Goal: Task Accomplishment & Management: Use online tool/utility

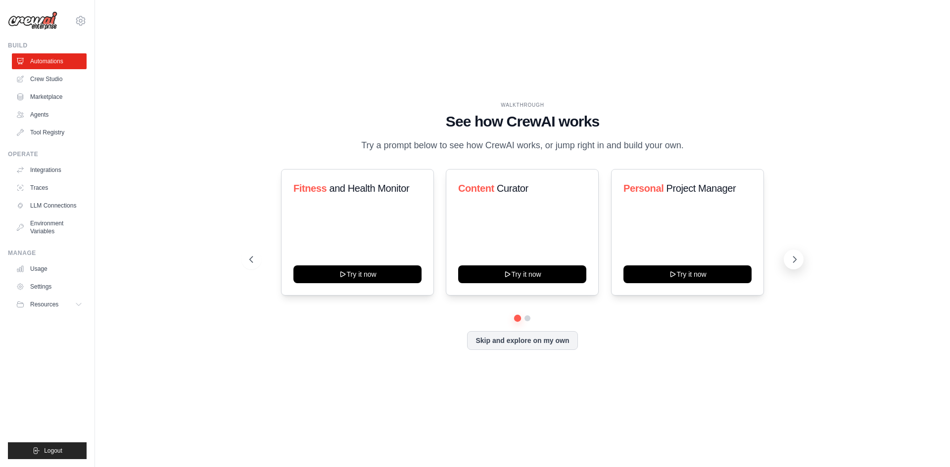
click at [786, 263] on button at bounding box center [793, 260] width 20 height 20
click at [795, 266] on button at bounding box center [793, 260] width 20 height 20
click at [72, 112] on link "Agents" at bounding box center [50, 115] width 75 height 16
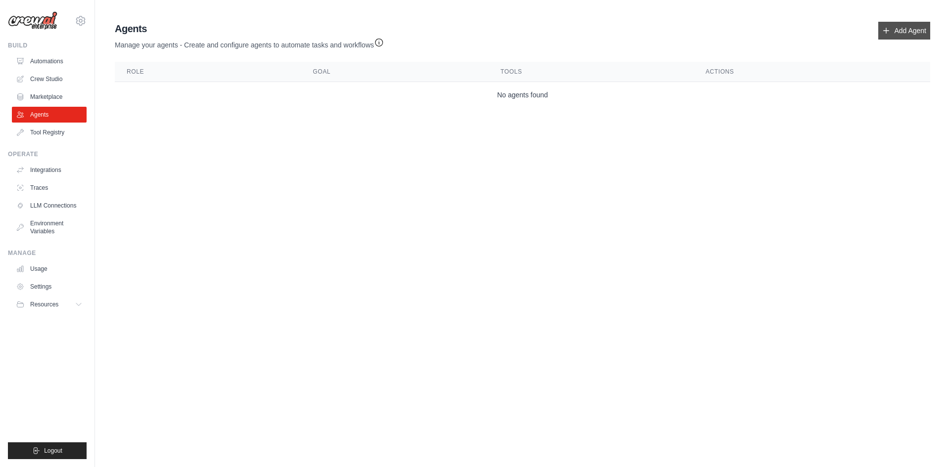
click at [892, 38] on link "Add Agent" at bounding box center [904, 31] width 52 height 18
click at [890, 34] on link "Add Agent" at bounding box center [904, 31] width 52 height 18
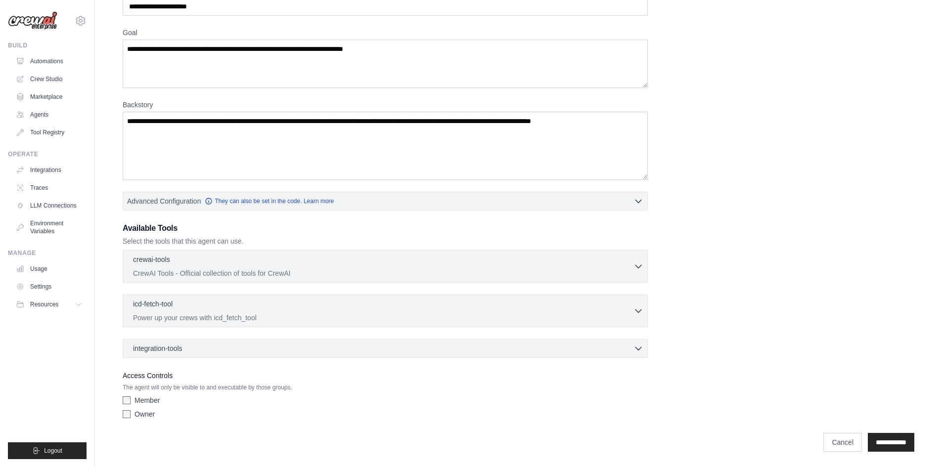
scroll to position [63, 0]
click at [66, 65] on link "Automations" at bounding box center [50, 61] width 75 height 16
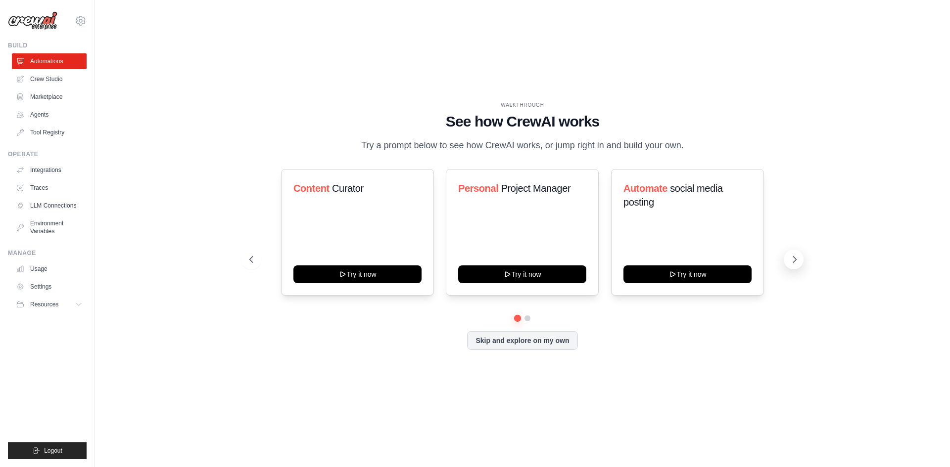
click at [788, 258] on button at bounding box center [793, 260] width 20 height 20
click at [787, 262] on button at bounding box center [793, 260] width 20 height 20
click at [790, 264] on icon at bounding box center [794, 260] width 10 height 10
click at [254, 250] on button at bounding box center [251, 260] width 20 height 20
click at [255, 251] on button at bounding box center [251, 260] width 20 height 20
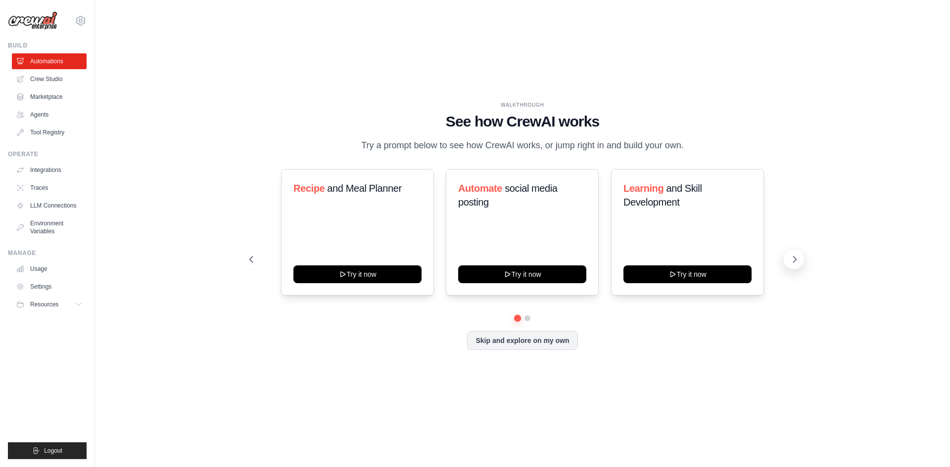
click at [793, 258] on icon at bounding box center [794, 260] width 10 height 10
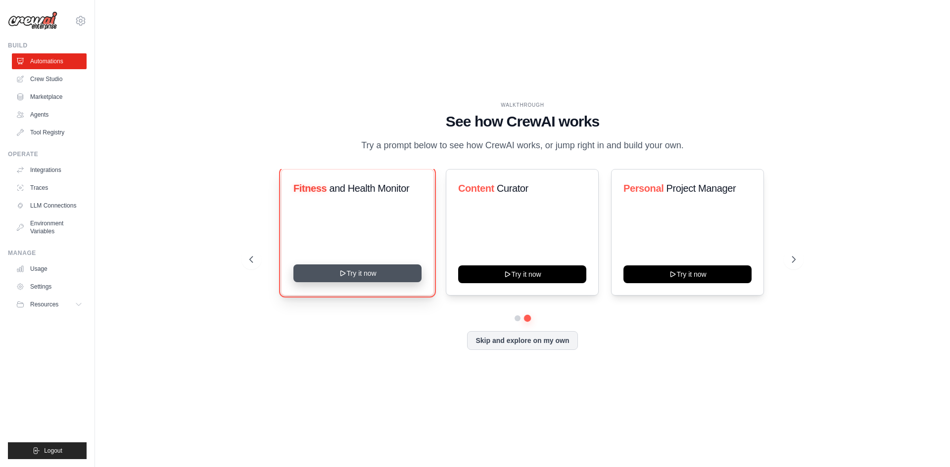
click at [366, 276] on button "Try it now" at bounding box center [357, 274] width 128 height 18
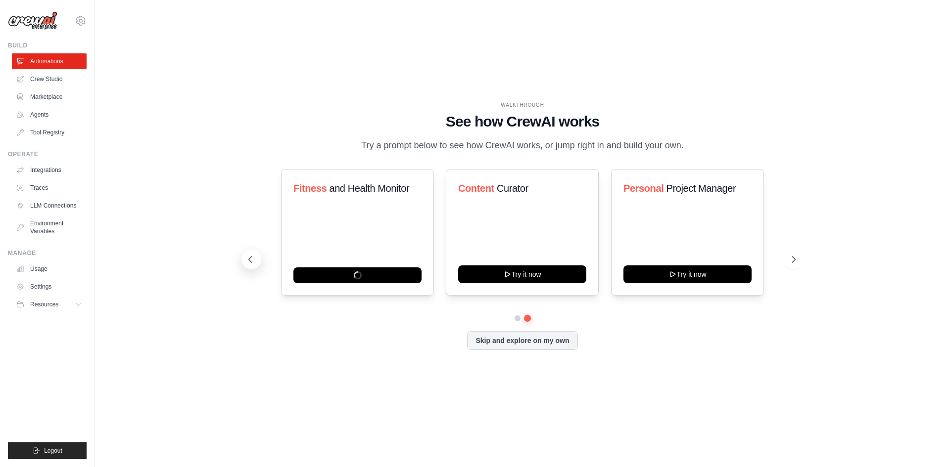
click at [254, 256] on icon at bounding box center [250, 260] width 10 height 10
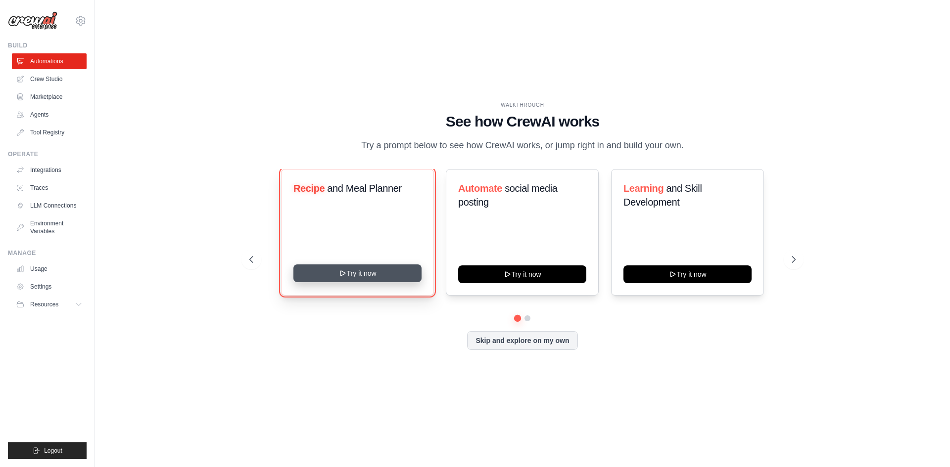
click at [347, 275] on button "Try it now" at bounding box center [357, 274] width 128 height 18
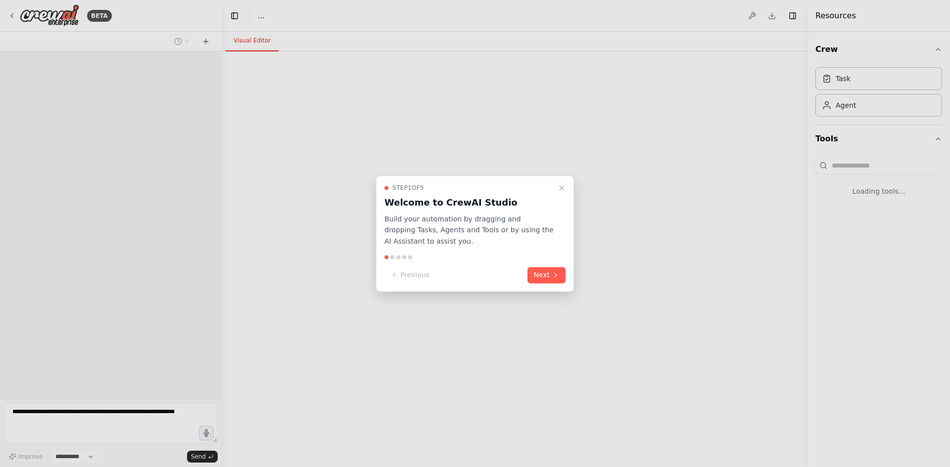
select select "****"
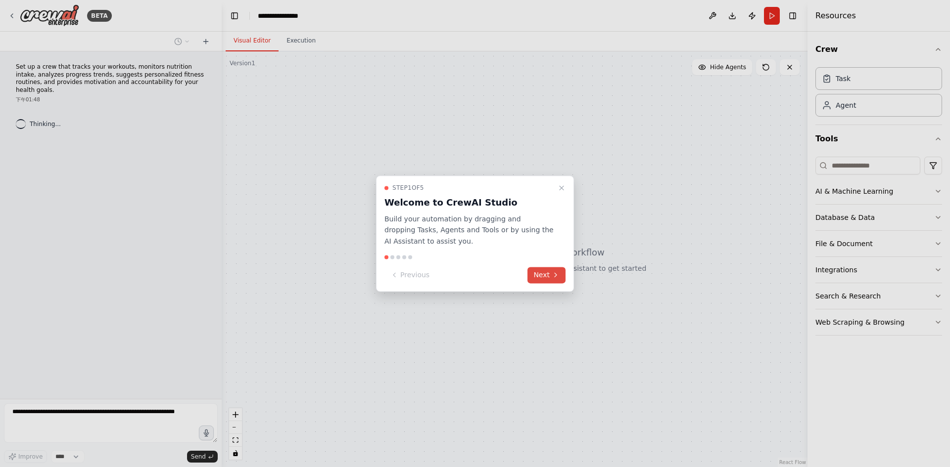
click at [550, 276] on button "Next" at bounding box center [546, 275] width 38 height 16
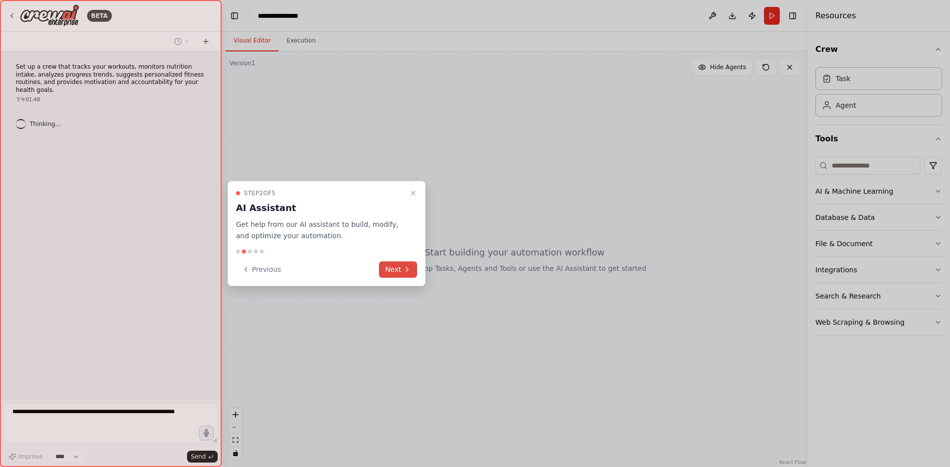
click at [405, 262] on button "Next" at bounding box center [398, 270] width 38 height 16
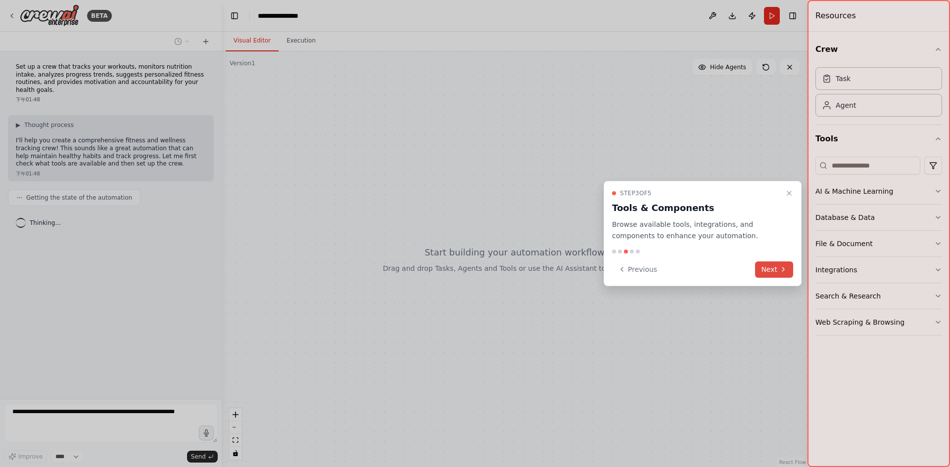
click at [784, 277] on button "Next" at bounding box center [774, 270] width 38 height 16
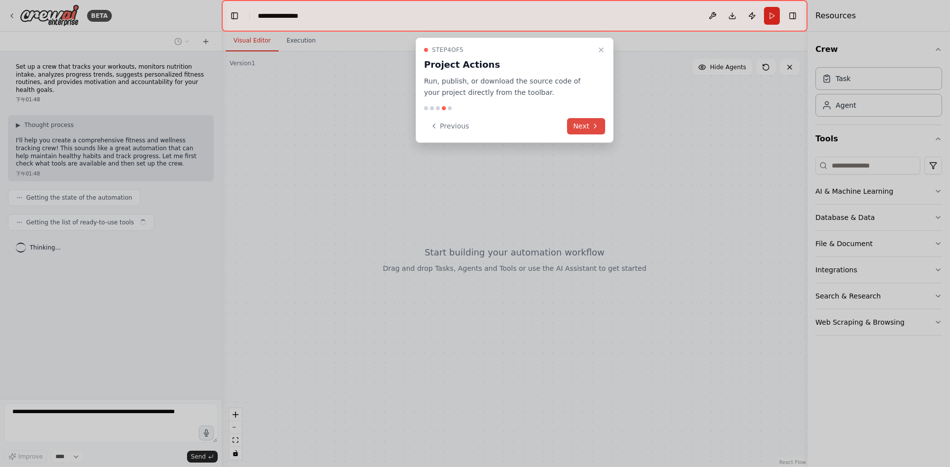
click at [575, 129] on button "Next" at bounding box center [586, 126] width 38 height 16
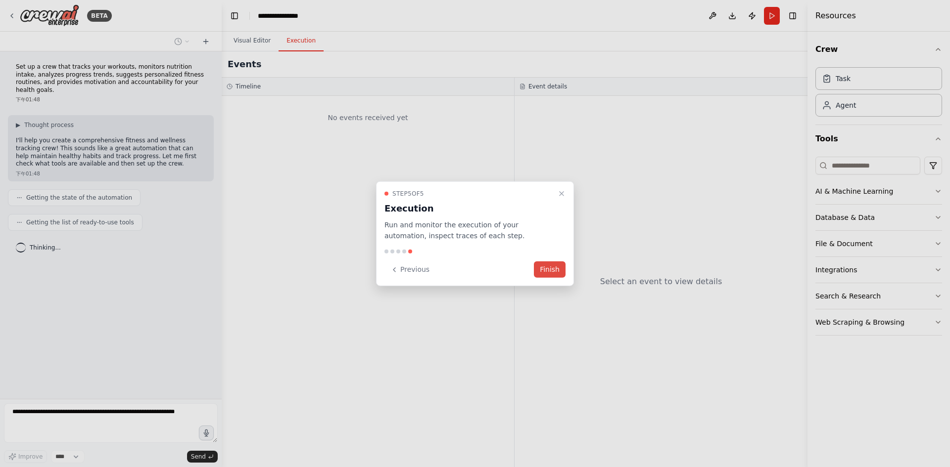
click at [548, 269] on button "Finish" at bounding box center [550, 270] width 32 height 16
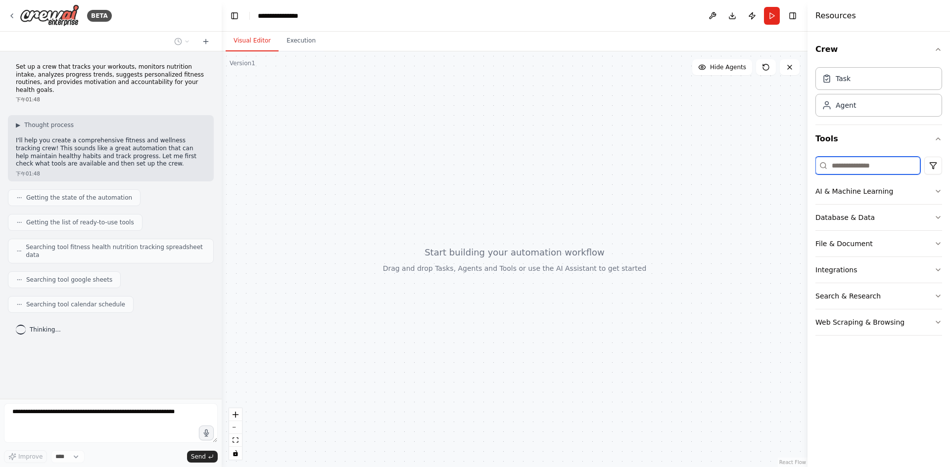
click at [878, 173] on input at bounding box center [867, 166] width 105 height 18
click at [831, 197] on button "AI & Machine Learning" at bounding box center [878, 192] width 127 height 26
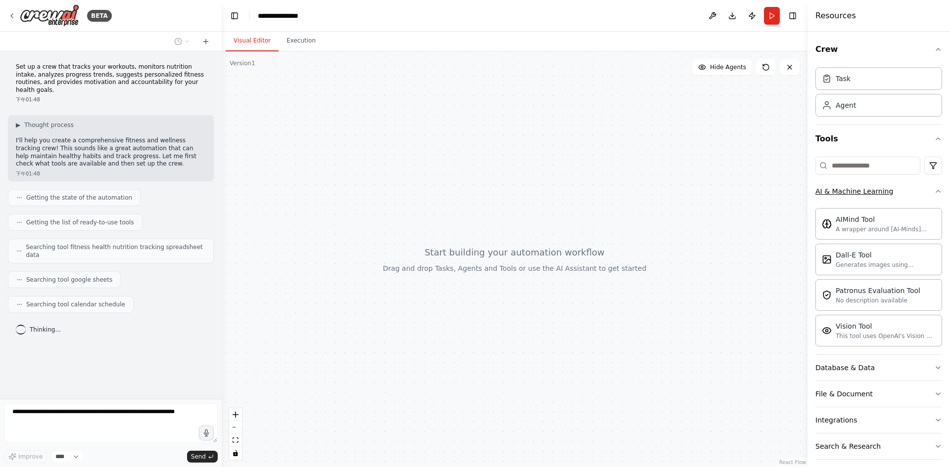
click at [831, 198] on button "AI & Machine Learning" at bounding box center [878, 192] width 127 height 26
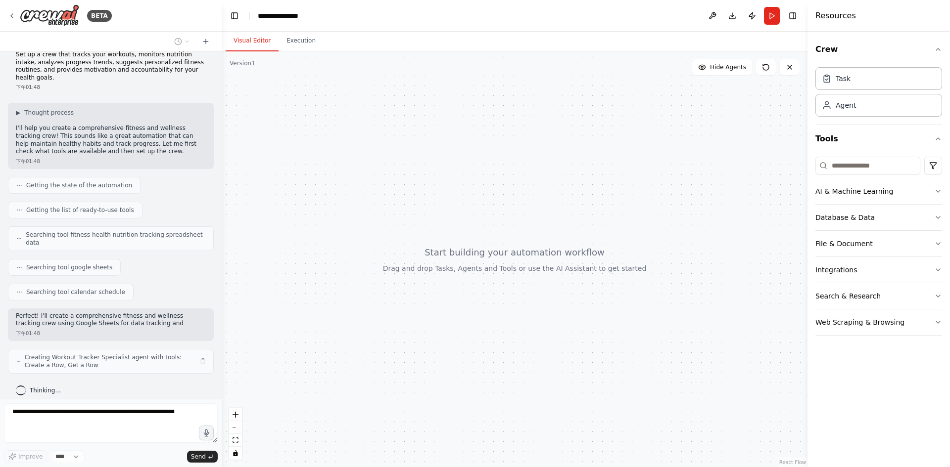
scroll to position [20, 0]
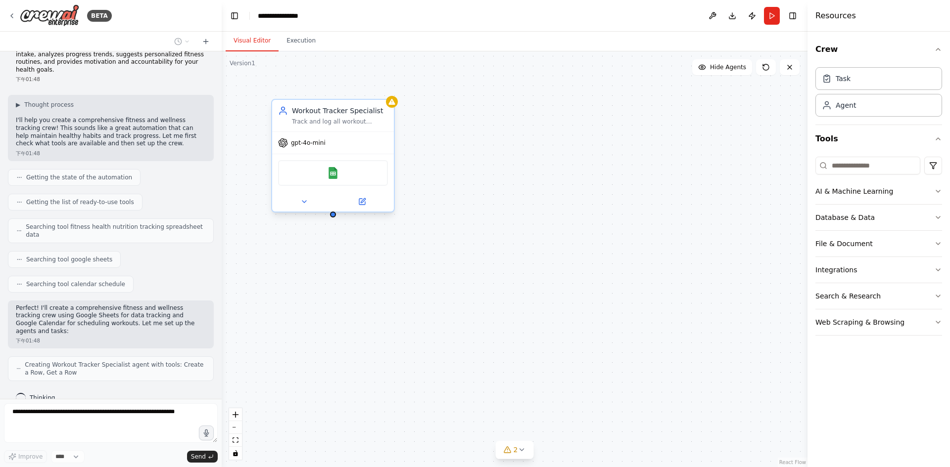
click at [359, 175] on div "Google Sheets" at bounding box center [333, 173] width 110 height 26
click at [358, 175] on div "Google Sheets" at bounding box center [333, 173] width 110 height 26
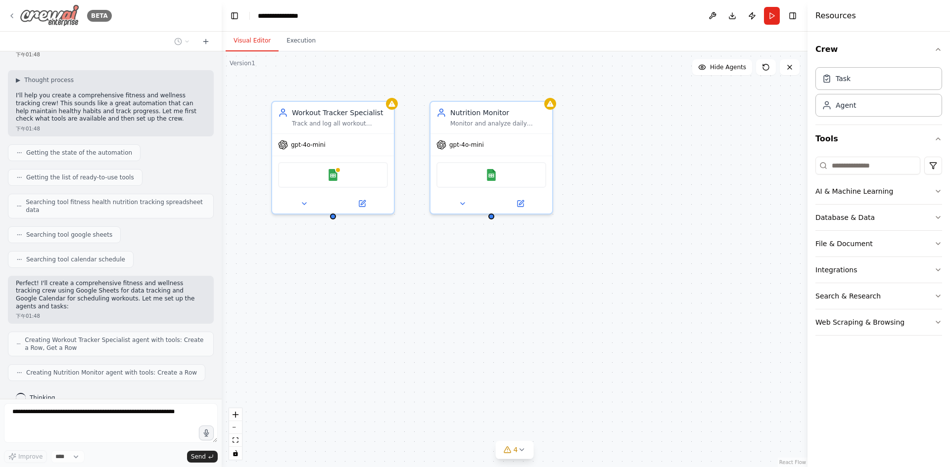
scroll to position [78, 0]
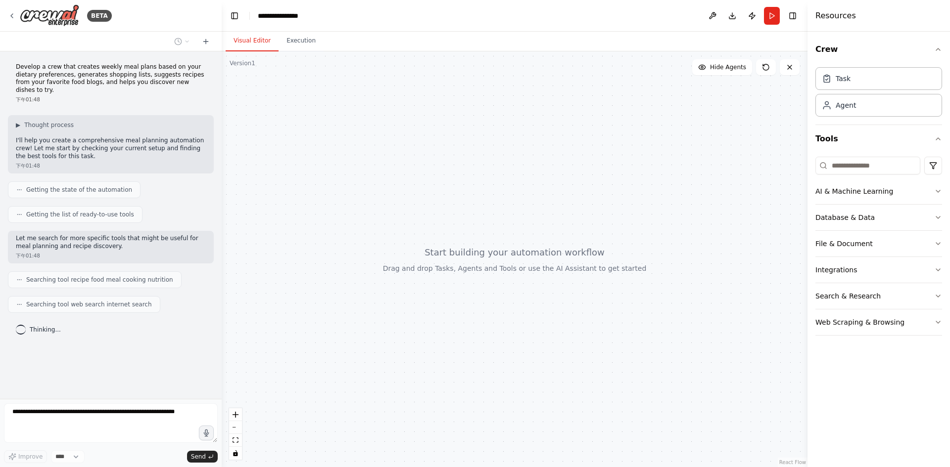
click at [723, 78] on div at bounding box center [515, 259] width 586 height 416
click at [721, 72] on button "Hide Agents" at bounding box center [722, 67] width 60 height 16
click at [719, 69] on span "Show Agents" at bounding box center [726, 67] width 39 height 8
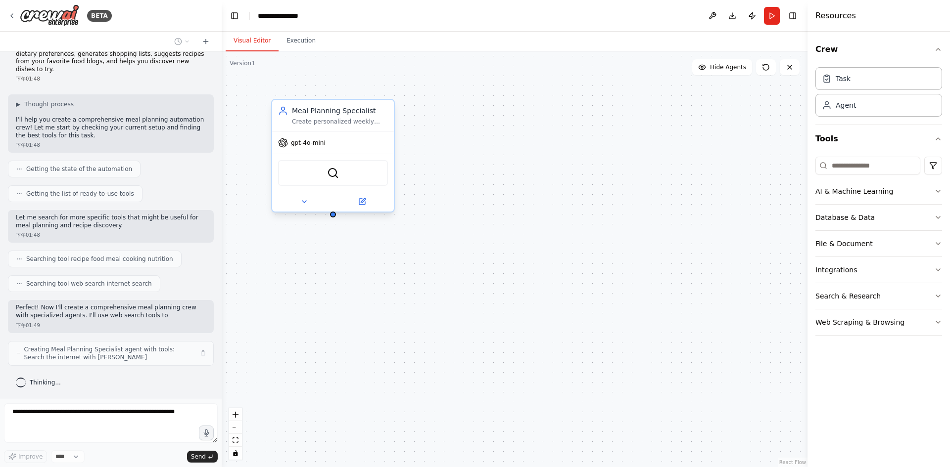
scroll to position [28, 0]
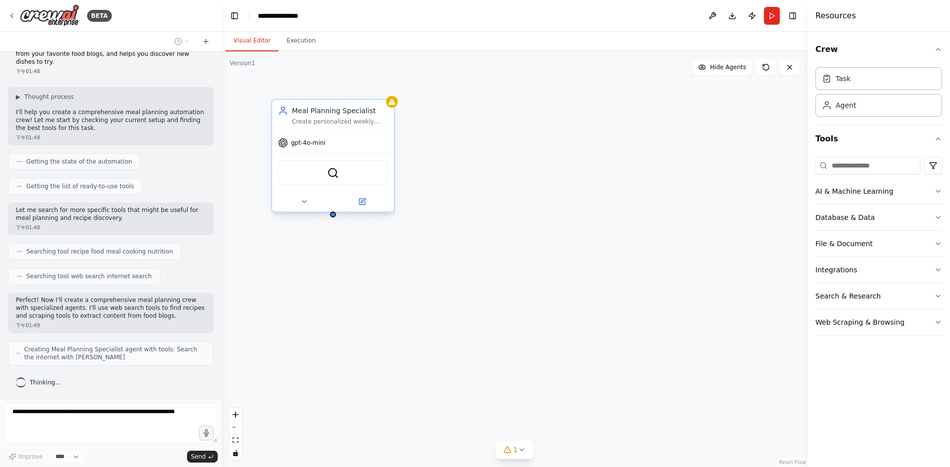
click at [330, 182] on div "SerperDevTool" at bounding box center [333, 173] width 110 height 26
click at [334, 175] on img at bounding box center [333, 173] width 12 height 12
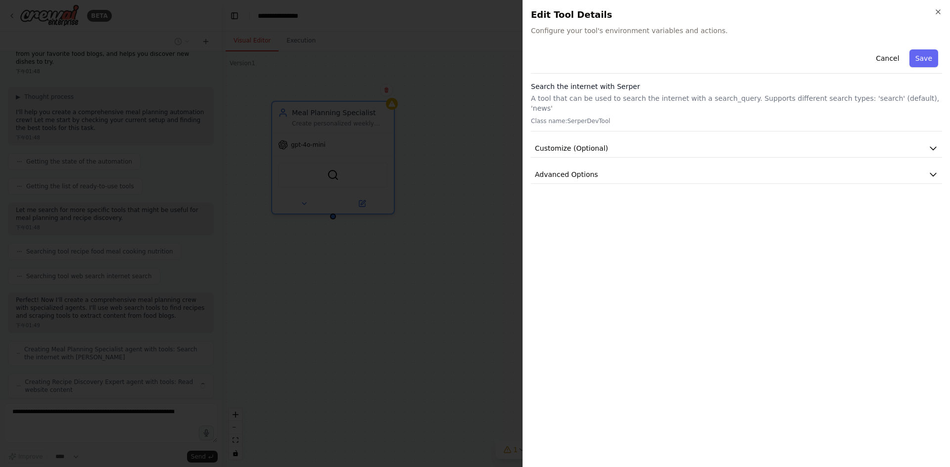
scroll to position [61, 0]
click at [932, 14] on h2 "Edit Tool Details" at bounding box center [736, 15] width 411 height 14
click at [934, 12] on icon "button" at bounding box center [938, 12] width 8 height 8
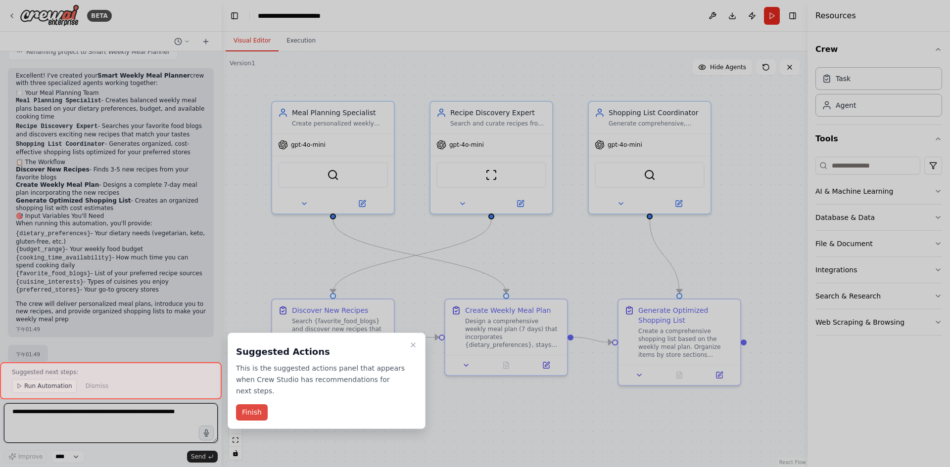
scroll to position [653, 0]
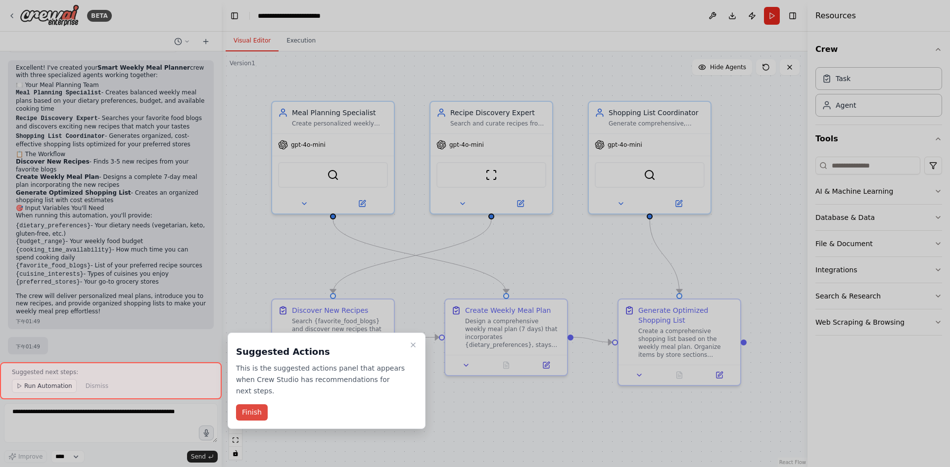
click at [264, 409] on button "Finish" at bounding box center [252, 413] width 32 height 16
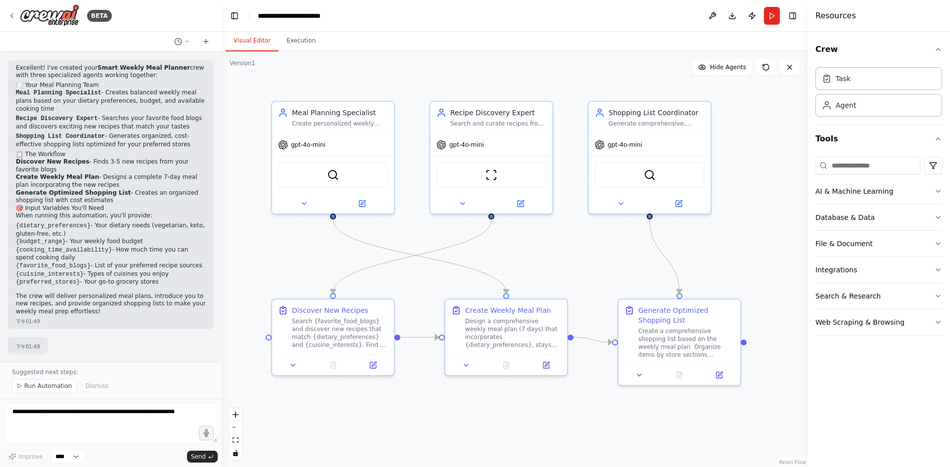
click at [56, 394] on div "Suggested next steps: Run Automation Dismiss" at bounding box center [111, 380] width 222 height 37
click at [55, 389] on span "Run Automation" at bounding box center [48, 386] width 48 height 8
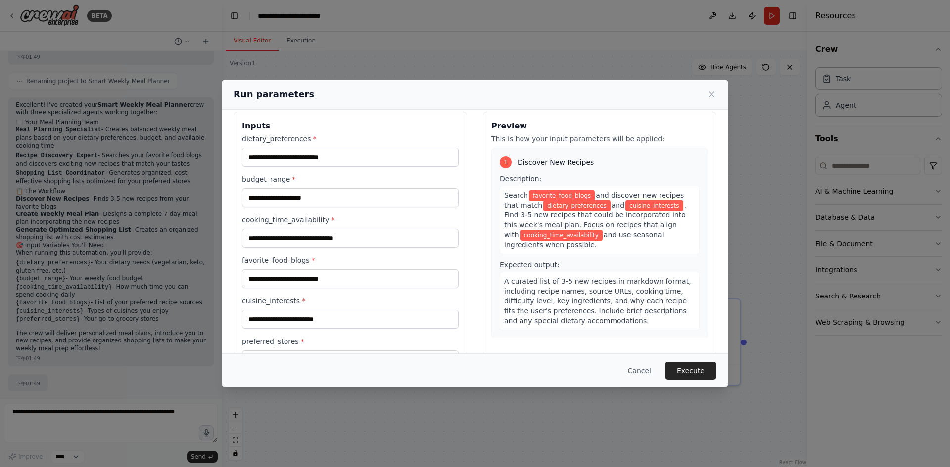
scroll to position [0, 0]
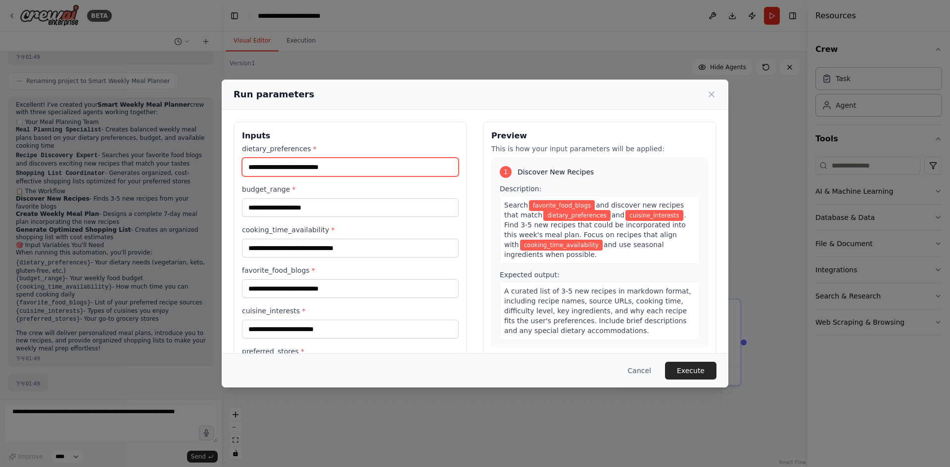
click at [319, 163] on input "dietary_preferences *" at bounding box center [350, 167] width 217 height 19
click at [679, 373] on button "Execute" at bounding box center [690, 371] width 51 height 18
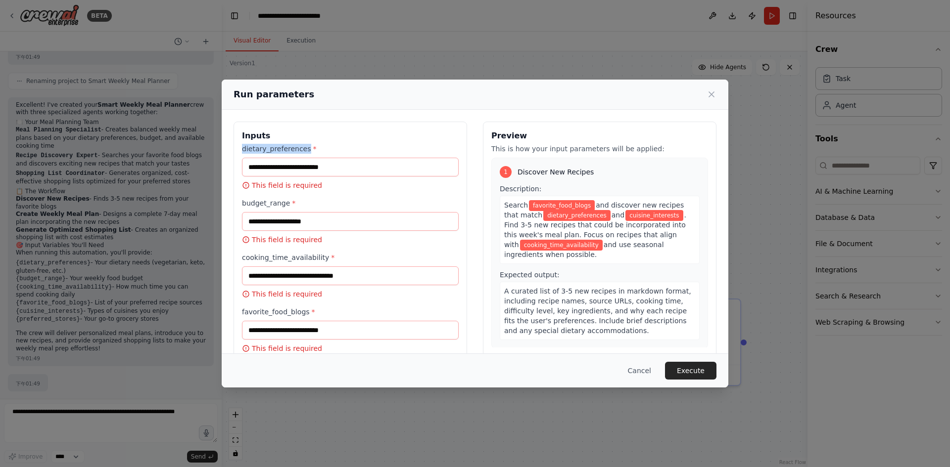
drag, startPoint x: 234, startPoint y: 145, endPoint x: 306, endPoint y: 151, distance: 71.5
click at [306, 151] on div "Inputs dietary_preferences * This field is required budget_range * This field i…" at bounding box center [349, 296] width 233 height 349
copy label "dietary_preferences"
click at [364, 174] on input "dietary_preferences *" at bounding box center [350, 167] width 217 height 19
type input "*"
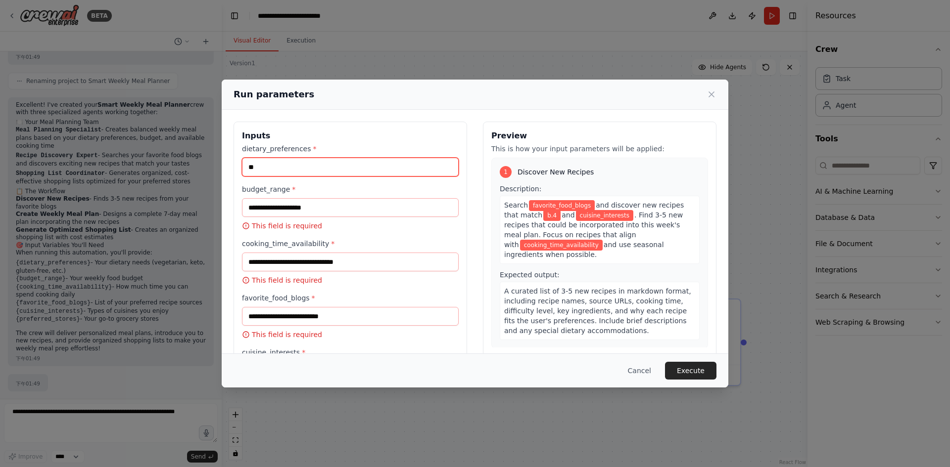
type input "*"
type input "**"
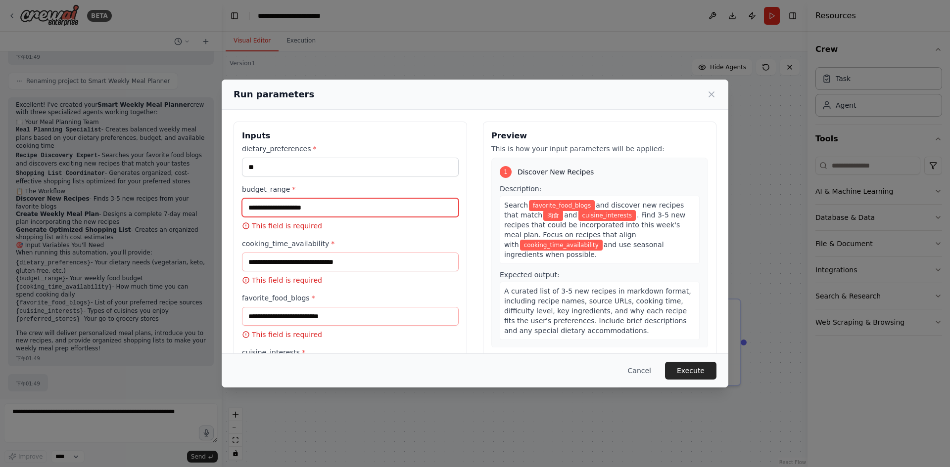
click at [373, 205] on input "budget_range *" at bounding box center [350, 207] width 217 height 19
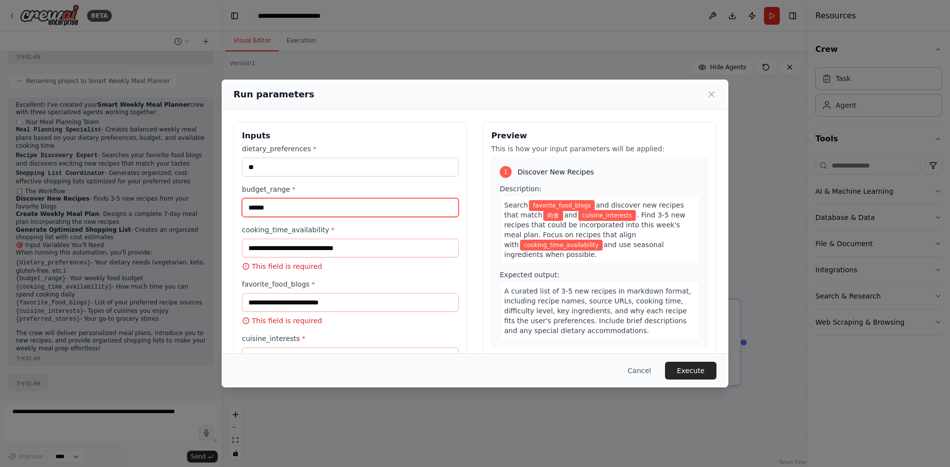
type input "******"
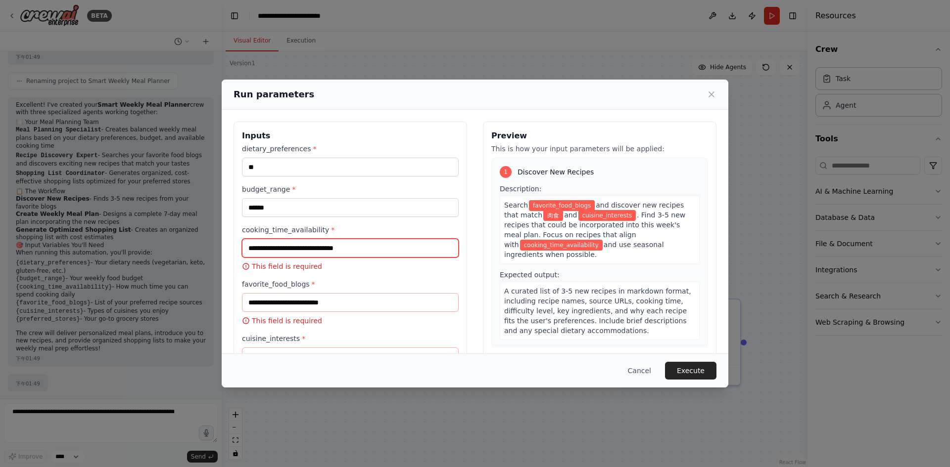
drag, startPoint x: 298, startPoint y: 242, endPoint x: 291, endPoint y: 243, distance: 6.4
click at [295, 241] on input "cooking_time_availability *" at bounding box center [350, 248] width 217 height 19
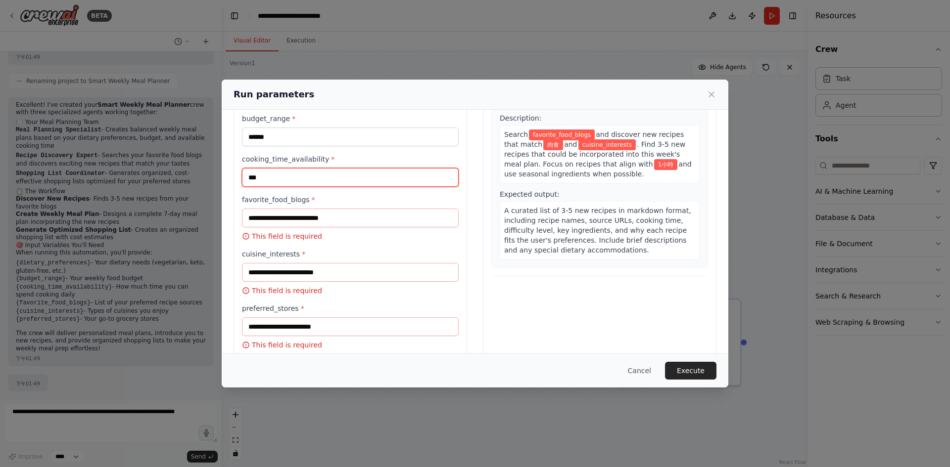
scroll to position [87, 0]
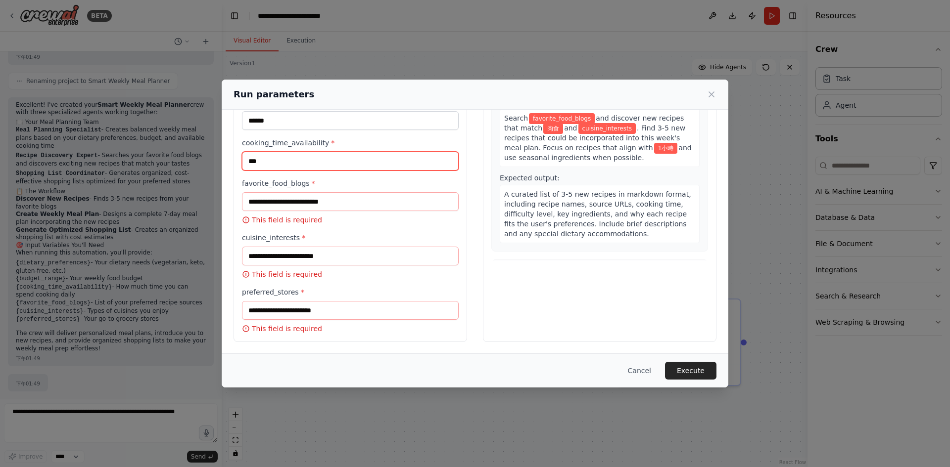
type input "***"
drag, startPoint x: 240, startPoint y: 187, endPoint x: 306, endPoint y: 183, distance: 65.4
click at [306, 183] on div "Inputs dietary_preferences * ** budget_range * ****** cooking_time_availability…" at bounding box center [349, 189] width 233 height 308
copy label "favorite_food_blogs"
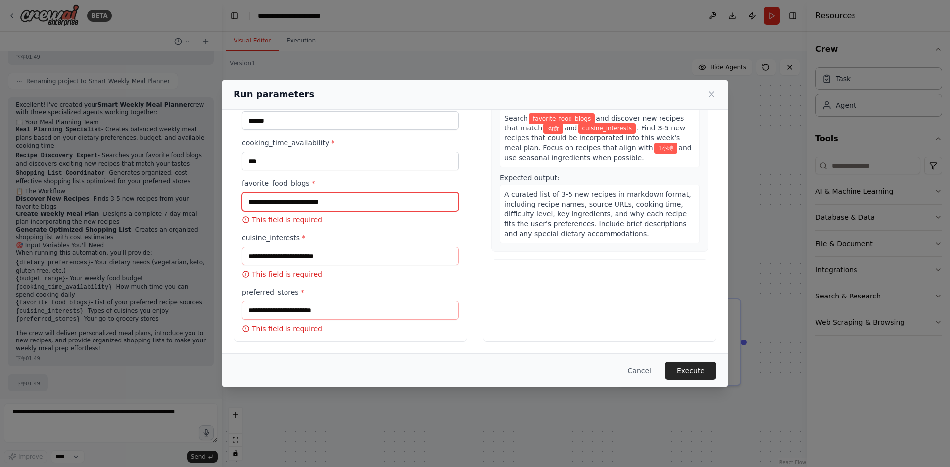
click at [331, 204] on input "favorite_food_blogs *" at bounding box center [350, 201] width 217 height 19
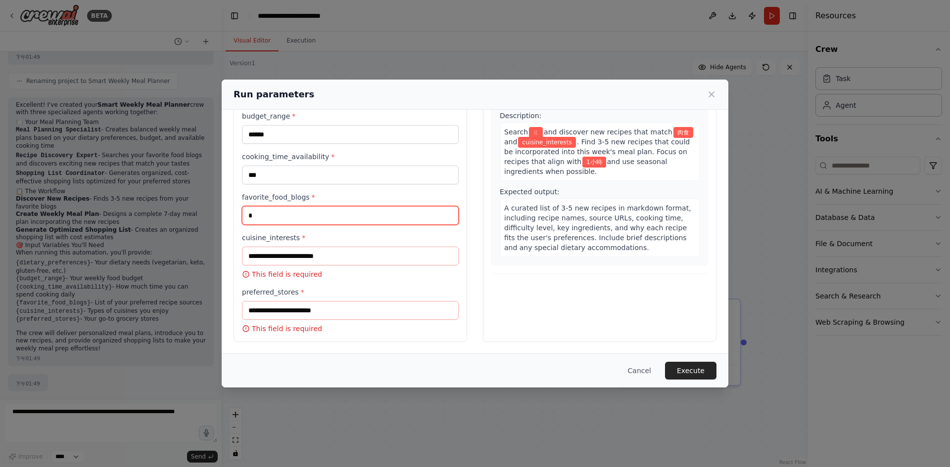
scroll to position [73, 0]
type input "****"
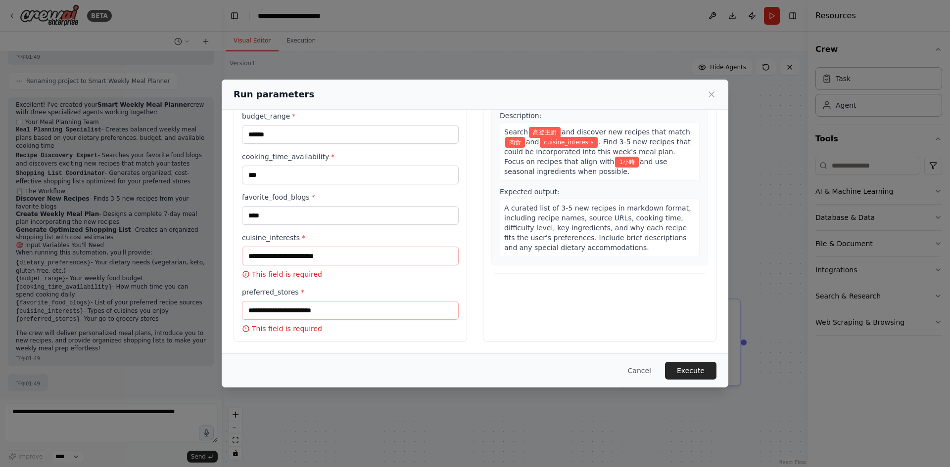
drag, startPoint x: 240, startPoint y: 244, endPoint x: 289, endPoint y: 242, distance: 48.5
click at [289, 242] on div "Inputs dietary_preferences * ** budget_range * ****** cooking_time_availability…" at bounding box center [349, 195] width 233 height 294
drag, startPoint x: 234, startPoint y: 238, endPoint x: 294, endPoint y: 238, distance: 59.8
click at [294, 238] on div "Inputs dietary_preferences * ** budget_range * ****** cooking_time_availability…" at bounding box center [349, 195] width 233 height 294
copy label "cuisine_interests"
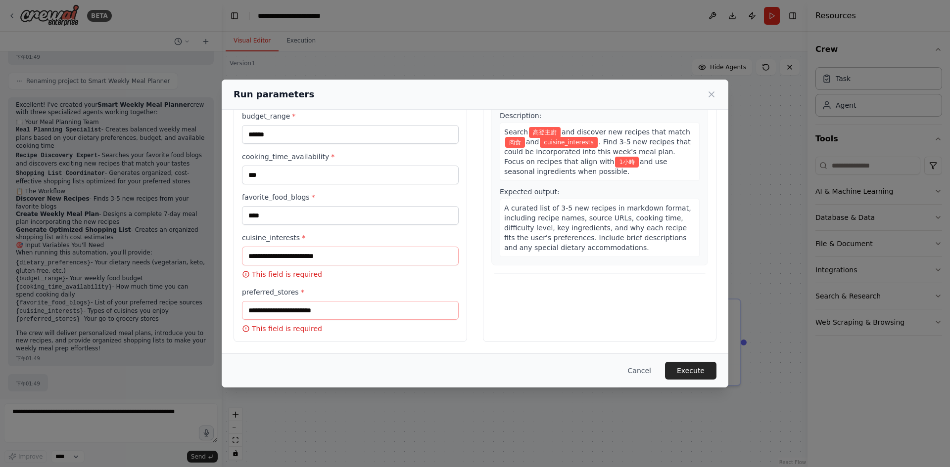
click at [307, 246] on div "cuisine_interests * This field is required" at bounding box center [350, 256] width 217 height 46
click at [320, 259] on input "cuisine_interests *" at bounding box center [350, 256] width 217 height 19
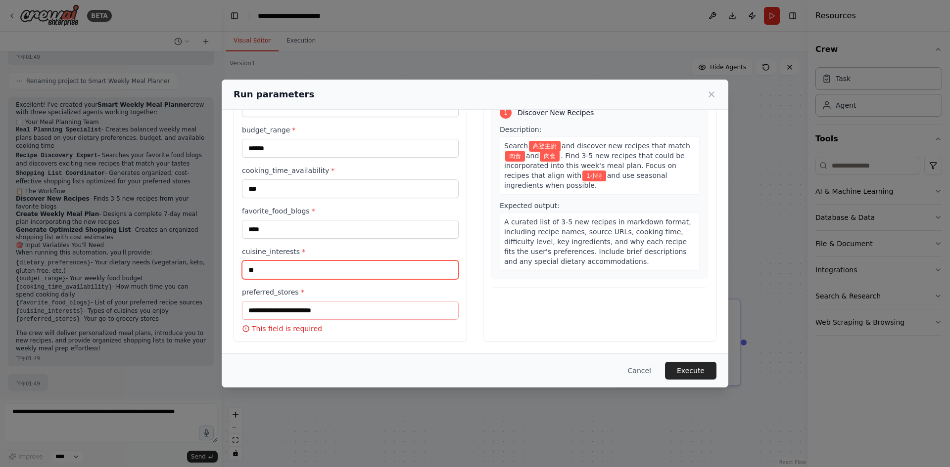
type input "**"
click at [244, 287] on label "preferred_stores *" at bounding box center [350, 292] width 217 height 10
click at [244, 301] on input "preferred_stores *" at bounding box center [350, 310] width 217 height 19
drag, startPoint x: 239, startPoint y: 287, endPoint x: 294, endPoint y: 291, distance: 55.0
click at [294, 291] on div "Inputs dietary_preferences * ** budget_range * ****** cooking_time_availability…" at bounding box center [349, 202] width 233 height 280
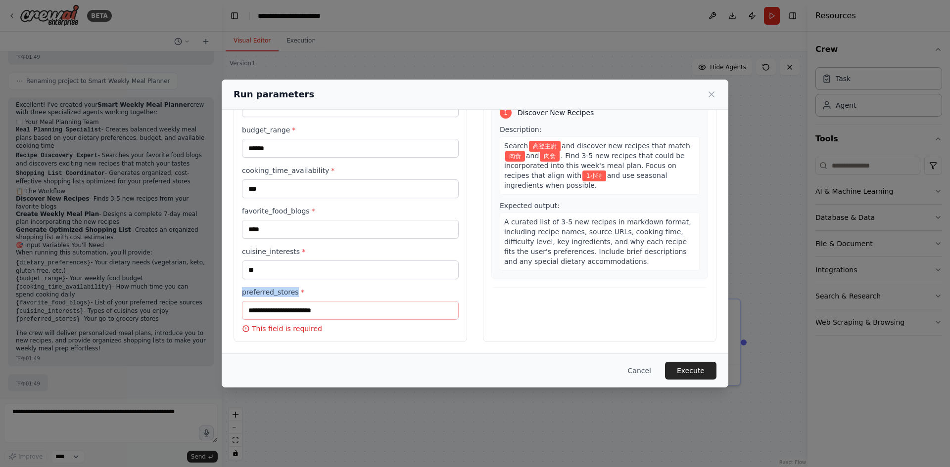
copy label "preferred_stores"
click at [277, 313] on input "preferred_stores *" at bounding box center [350, 310] width 217 height 19
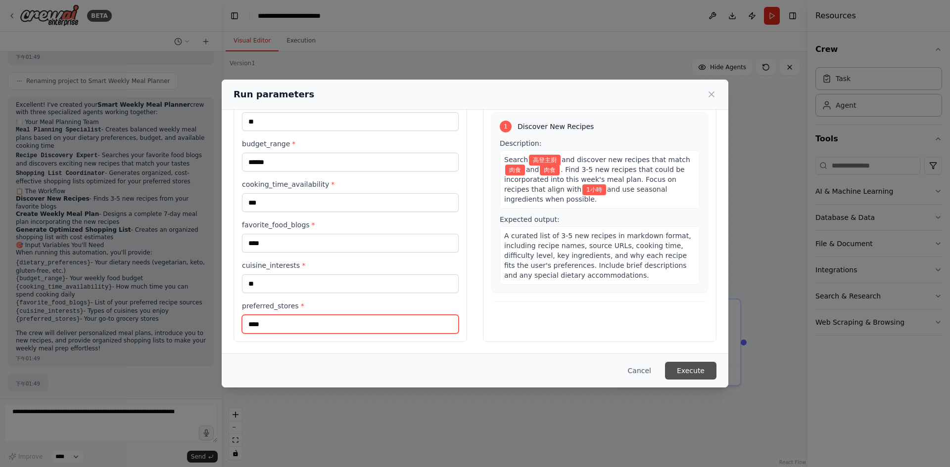
type input "****"
click at [694, 368] on button "Execute" at bounding box center [690, 371] width 51 height 18
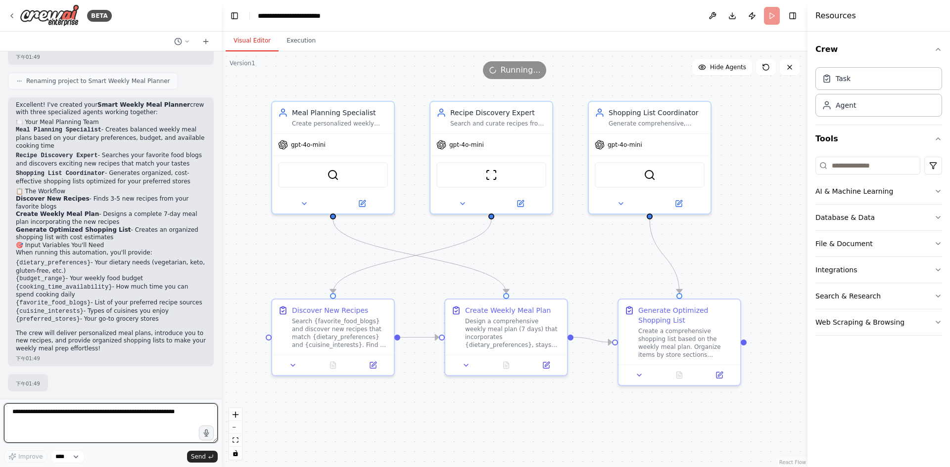
click at [138, 428] on textarea at bounding box center [111, 424] width 214 height 40
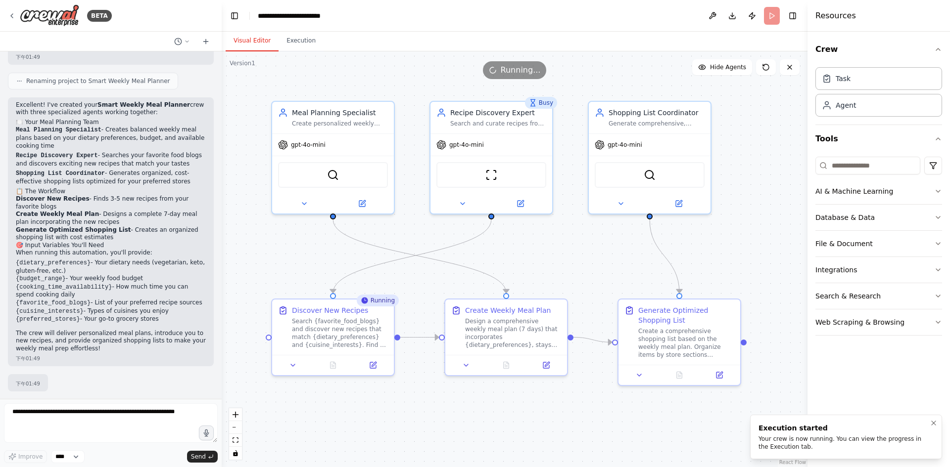
click at [794, 435] on div "Your crew is now running. You can view the progress in the Execution tab." at bounding box center [843, 443] width 171 height 16
click at [844, 83] on div "Task" at bounding box center [878, 78] width 127 height 23
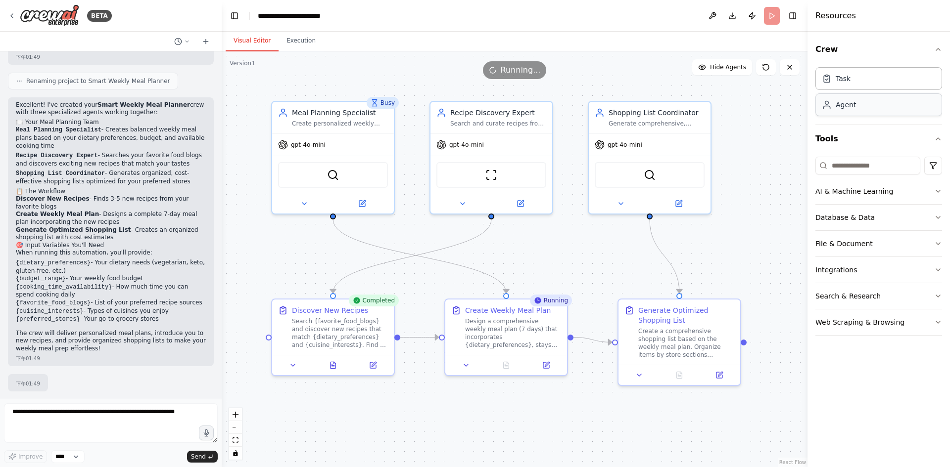
click at [857, 111] on div "Agent" at bounding box center [878, 104] width 127 height 23
click at [844, 76] on div "Task" at bounding box center [842, 78] width 15 height 10
click at [364, 334] on div "Search {favorite_food_blogs} and discover new recipes that match {dietary_prefe…" at bounding box center [340, 332] width 96 height 32
click at [331, 339] on div "Search {favorite_food_blogs} and discover new recipes that match {dietary_prefe…" at bounding box center [340, 332] width 96 height 32
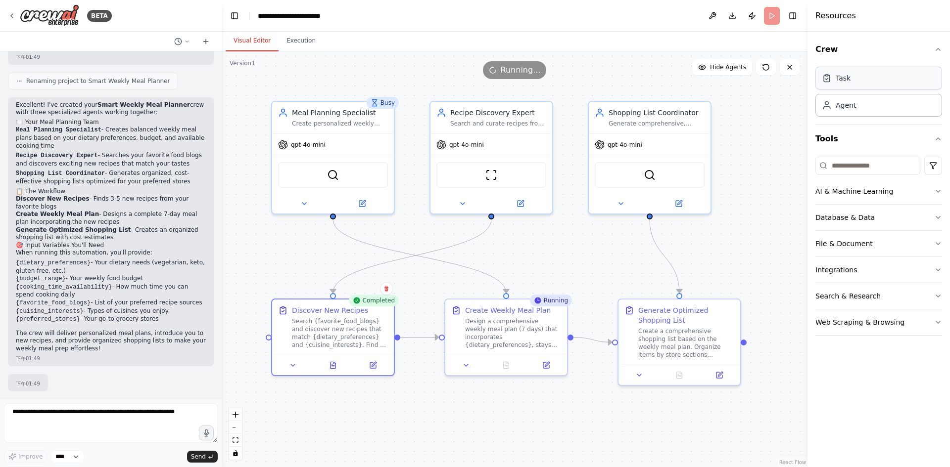
click at [844, 87] on div "Task" at bounding box center [878, 78] width 127 height 23
click at [499, 339] on div "Design a comprehensive weekly meal plan (7 days) that incorporates {dietary_pre…" at bounding box center [513, 332] width 96 height 32
click at [300, 370] on div at bounding box center [333, 363] width 122 height 20
click at [298, 367] on button at bounding box center [293, 364] width 34 height 12
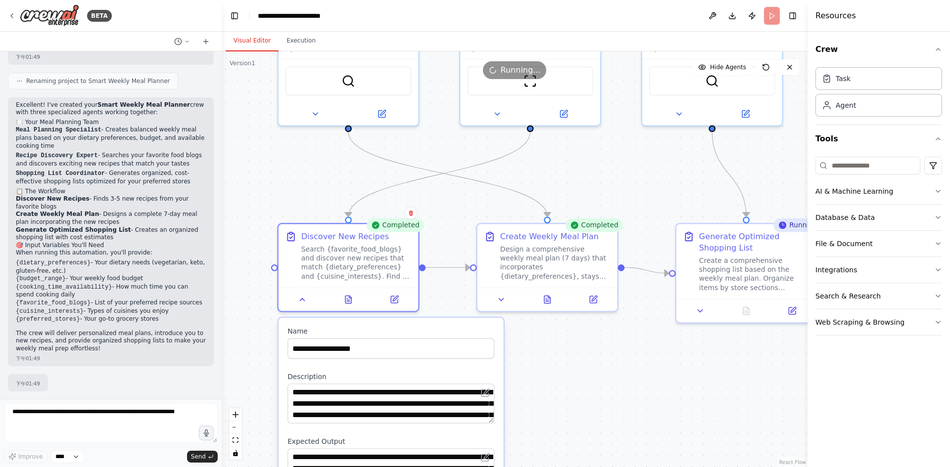
drag, startPoint x: 290, startPoint y: 258, endPoint x: 314, endPoint y: 151, distance: 109.9
click at [314, 151] on div ".deletable-edge-delete-btn { width: 20px; height: 20px; border: 0px solid #ffff…" at bounding box center [515, 259] width 586 height 416
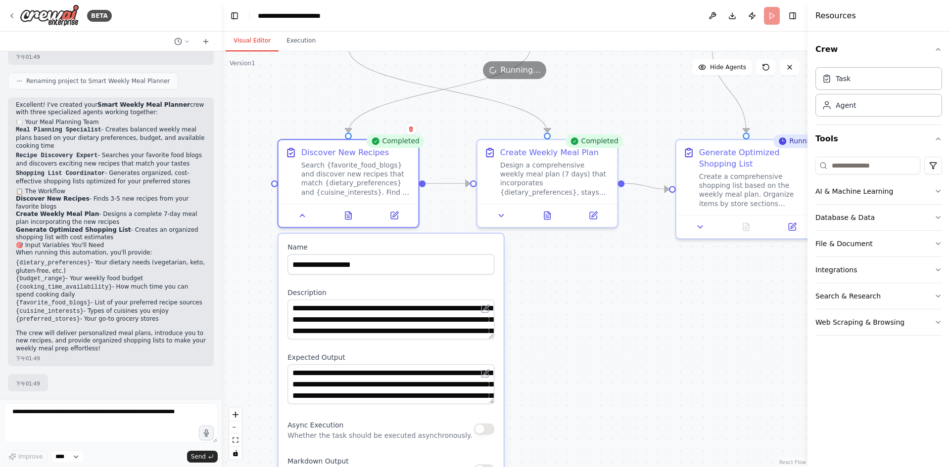
drag, startPoint x: 733, startPoint y: 415, endPoint x: 713, endPoint y: 372, distance: 46.9
click at [713, 372] on div ".deletable-edge-delete-btn { width: 20px; height: 20px; border: 0px solid #ffff…" at bounding box center [515, 259] width 586 height 416
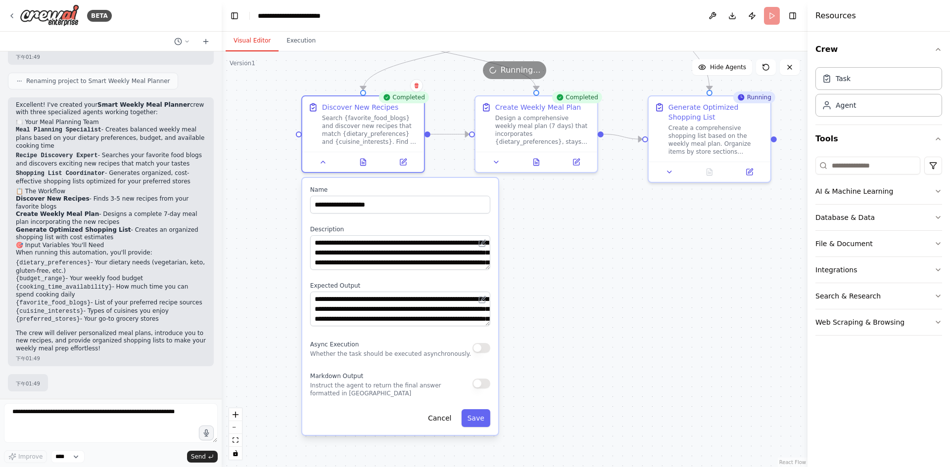
drag, startPoint x: 575, startPoint y: 401, endPoint x: 581, endPoint y: 330, distance: 71.4
click at [581, 330] on div ".deletable-edge-delete-btn { width: 20px; height: 20px; border: 0px solid #ffff…" at bounding box center [515, 259] width 586 height 416
click at [365, 163] on icon at bounding box center [362, 160] width 5 height 6
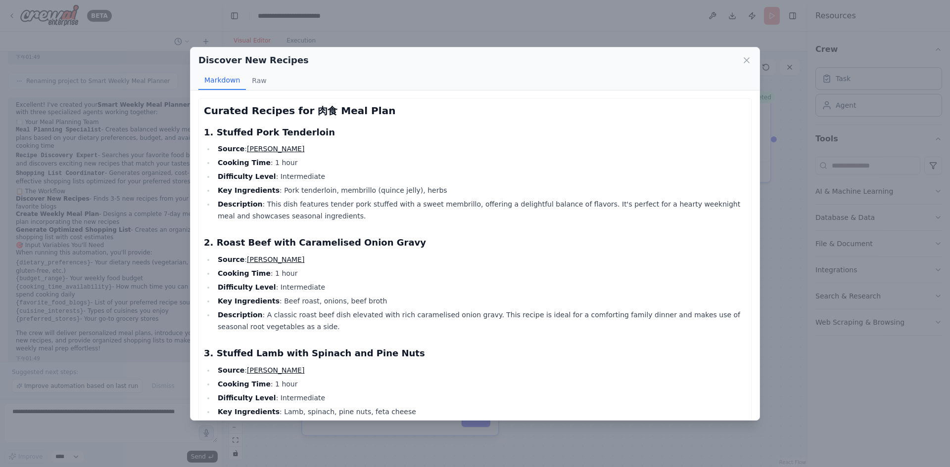
scroll to position [653, 0]
click at [251, 81] on button "Raw" at bounding box center [259, 80] width 26 height 19
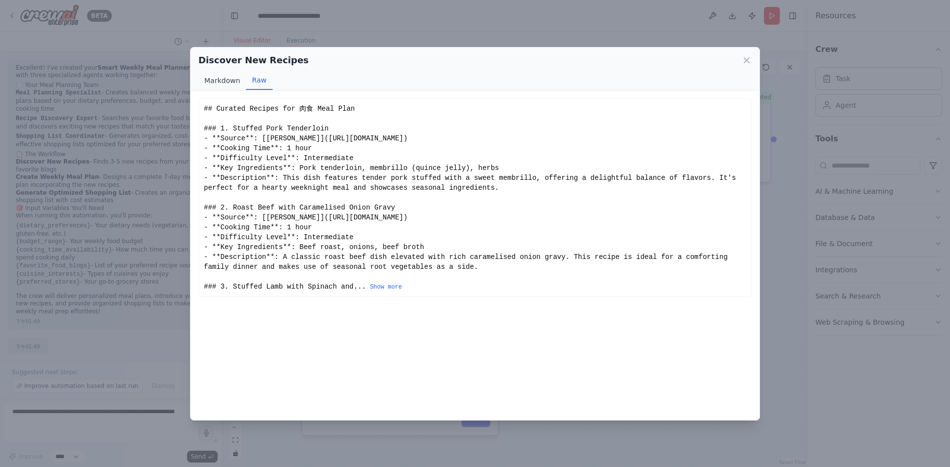
click at [224, 81] on button "Markdown" at bounding box center [221, 80] width 47 height 19
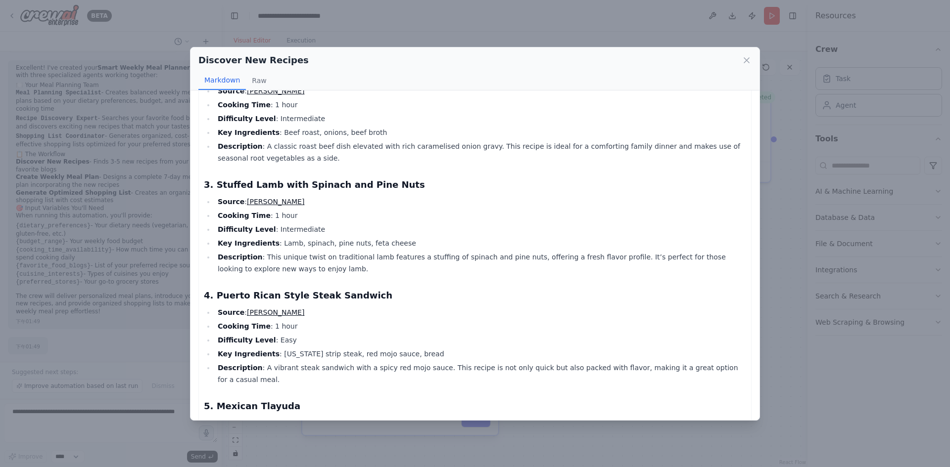
scroll to position [278, 0]
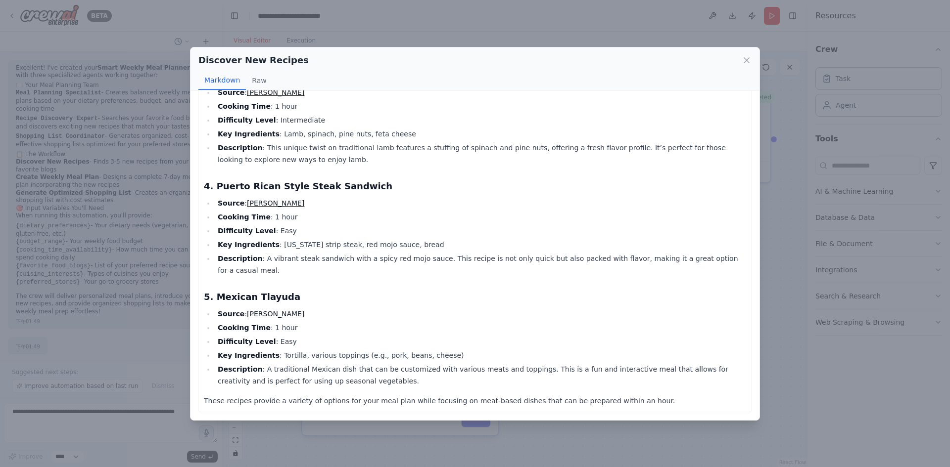
click at [803, 175] on div "Discover New Recipes Markdown Raw Curated Recipes for 肉食 Meal Plan 1. Stuffed P…" at bounding box center [475, 233] width 950 height 467
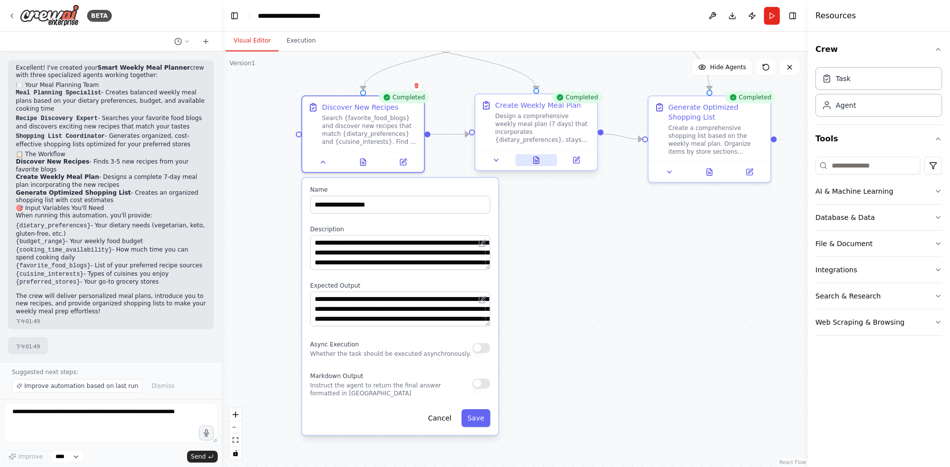
click at [536, 162] on button at bounding box center [536, 160] width 42 height 12
click at [541, 176] on div ".deletable-edge-delete-btn { width: 20px; height: 20px; border: 0px solid #ffff…" at bounding box center [515, 259] width 586 height 416
click at [536, 159] on button at bounding box center [541, 160] width 42 height 12
click at [536, 158] on button at bounding box center [541, 160] width 42 height 12
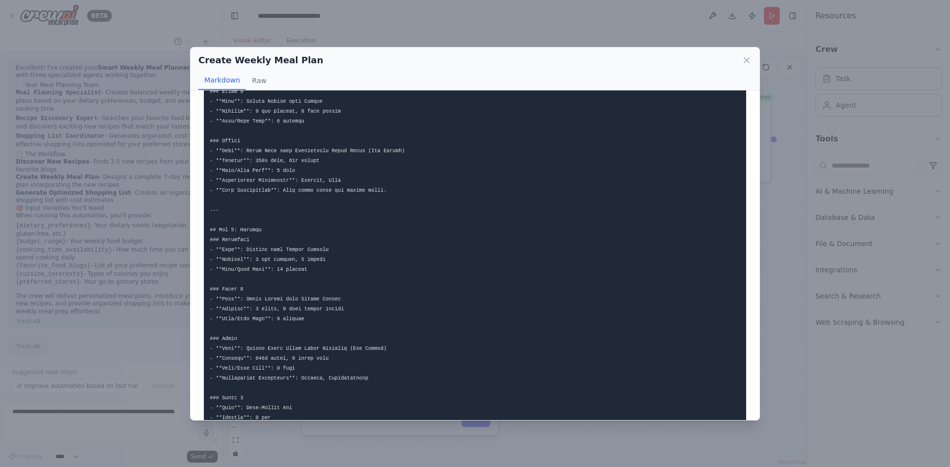
scroll to position [346, 0]
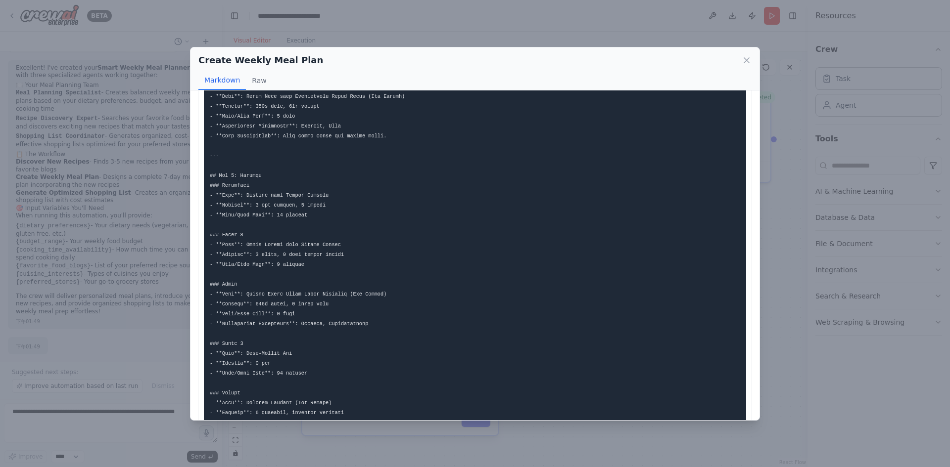
click at [804, 180] on div "Create Weekly Meal Plan Markdown Raw I was unable to find specific current pric…" at bounding box center [475, 233] width 950 height 467
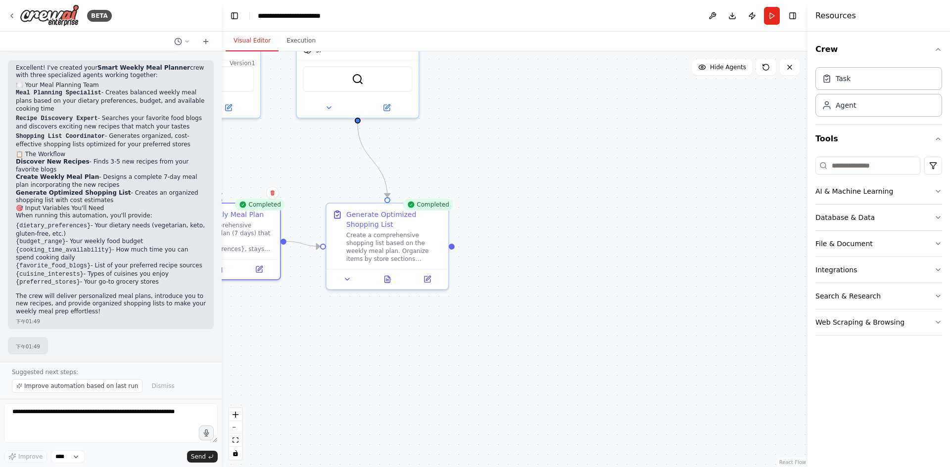
drag, startPoint x: 705, startPoint y: 210, endPoint x: 386, endPoint y: 315, distance: 336.1
click at [386, 315] on div ".deletable-edge-delete-btn { width: 20px; height: 20px; border: 0px solid #ffff…" at bounding box center [515, 259] width 586 height 416
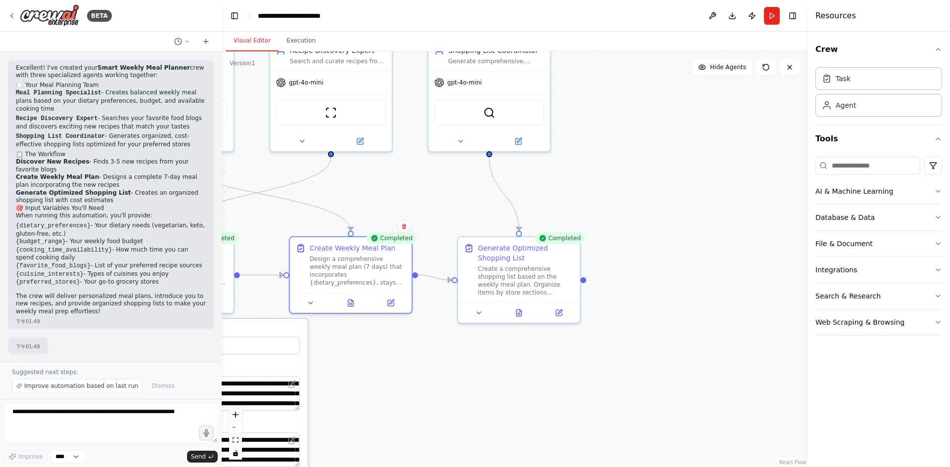
drag, startPoint x: 532, startPoint y: 233, endPoint x: 594, endPoint y: 224, distance: 62.5
click at [594, 224] on div ".deletable-edge-delete-btn { width: 20px; height: 20px; border: 0px solid #ffff…" at bounding box center [515, 259] width 586 height 416
click at [519, 308] on button at bounding box center [518, 310] width 42 height 12
click at [518, 307] on icon at bounding box center [517, 310] width 5 height 6
click at [521, 313] on icon at bounding box center [518, 310] width 8 height 8
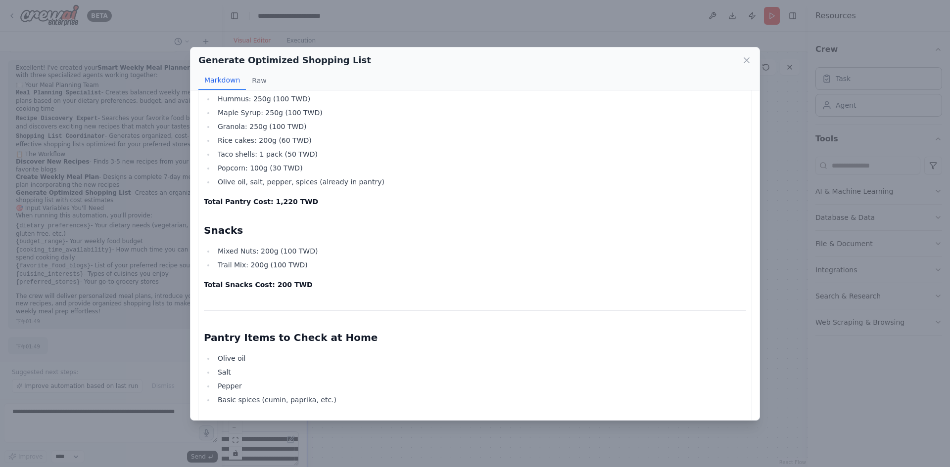
scroll to position [692, 0]
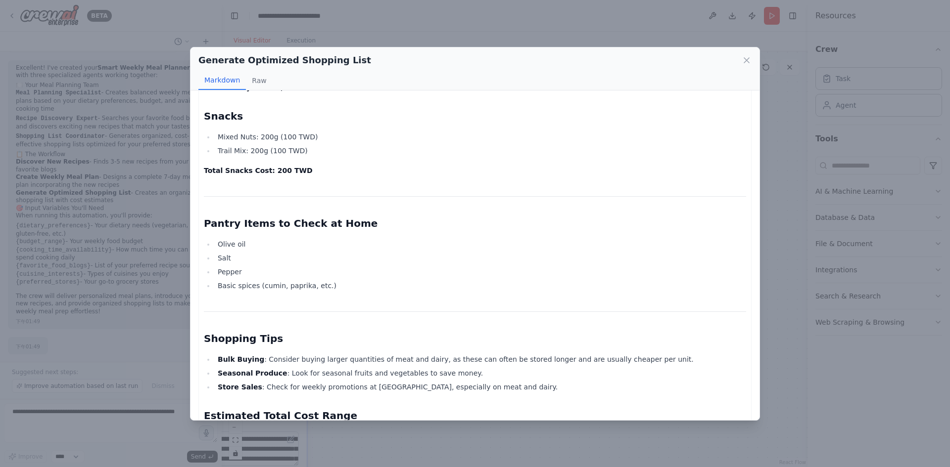
click at [851, 253] on div "Generate Optimized Shopping List Markdown Raw Comprehensive Shopping List for W…" at bounding box center [475, 233] width 950 height 467
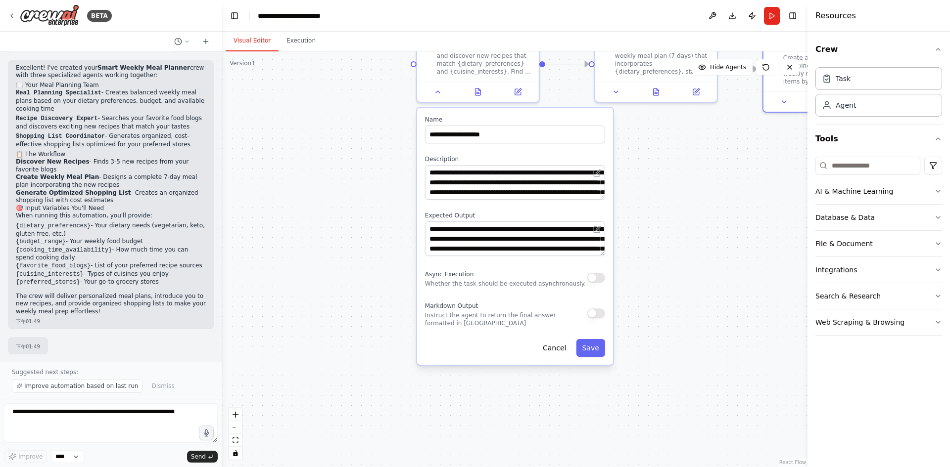
drag, startPoint x: 465, startPoint y: 389, endPoint x: 770, endPoint y: 183, distance: 367.7
click at [770, 183] on div ".deletable-edge-delete-btn { width: 20px; height: 20px; border: 0px solid #ffff…" at bounding box center [515, 259] width 586 height 416
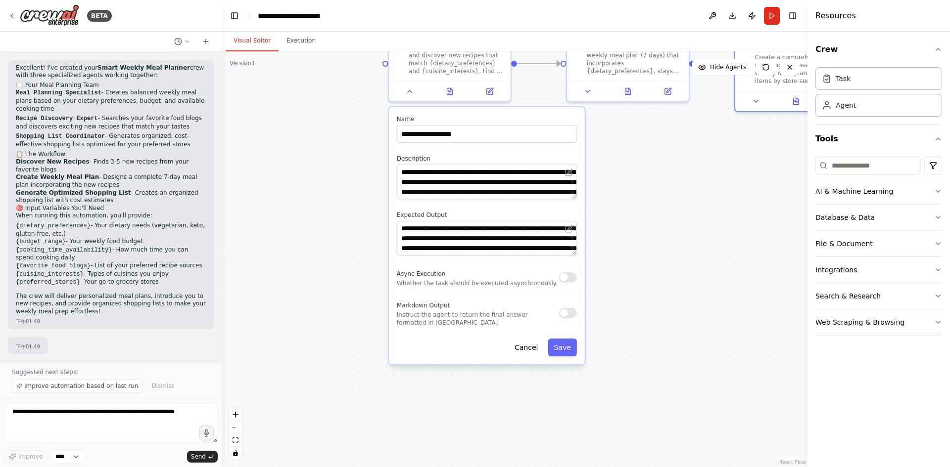
drag, startPoint x: 694, startPoint y: 225, endPoint x: 288, endPoint y: 399, distance: 441.8
click at [288, 399] on div ".deletable-edge-delete-btn { width: 20px; height: 20px; border: 0px solid #ffff…" at bounding box center [515, 259] width 586 height 416
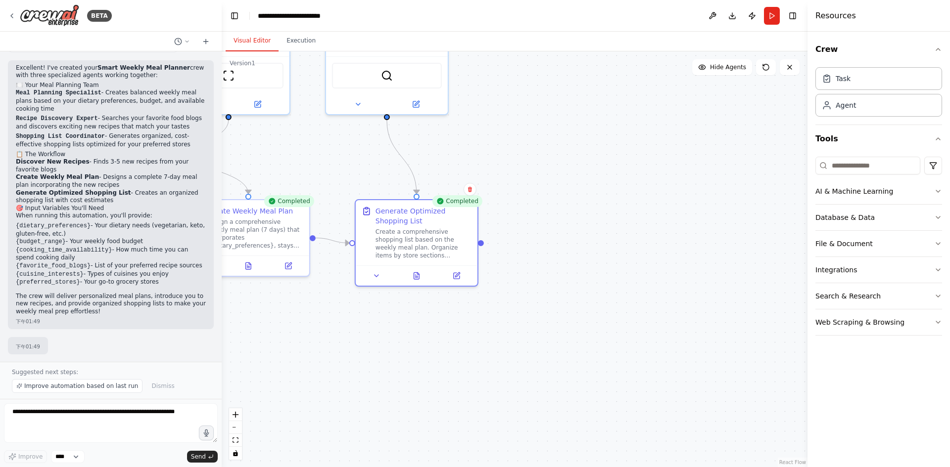
click at [303, 51] on div ".deletable-edge-delete-btn { width: 20px; height: 20px; border: 0px solid #ffff…" at bounding box center [515, 259] width 586 height 416
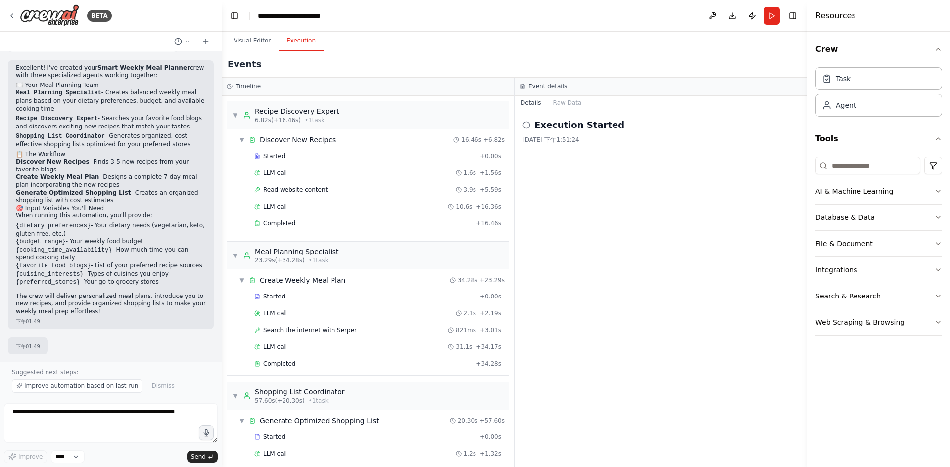
click at [299, 45] on button "Execution" at bounding box center [300, 41] width 45 height 21
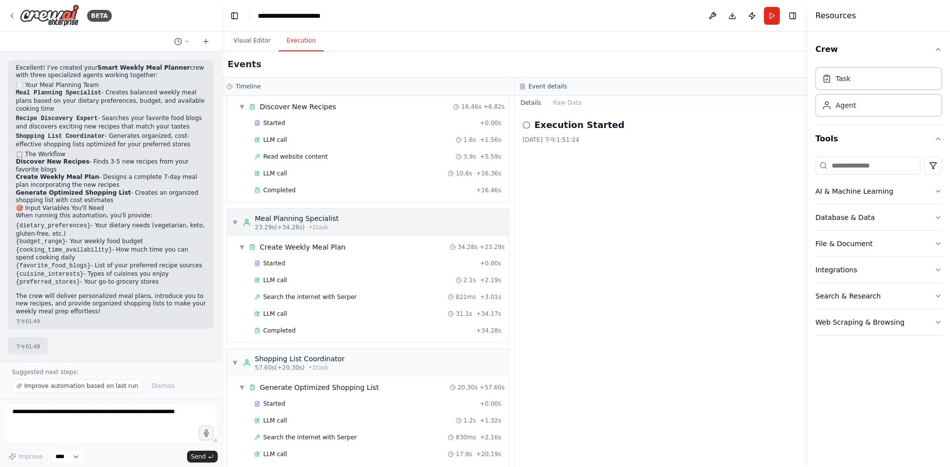
scroll to position [60, 0]
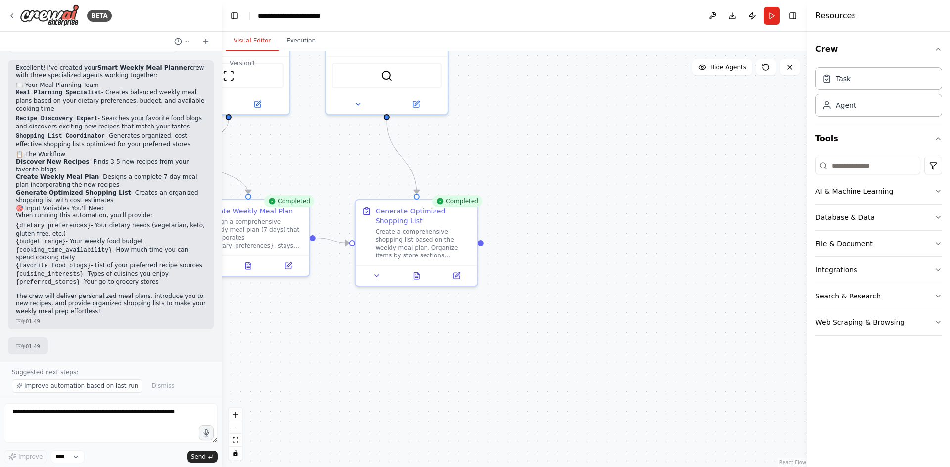
click at [262, 48] on button "Visual Editor" at bounding box center [252, 41] width 53 height 21
click at [624, 174] on div "Task description" at bounding box center [641, 171] width 96 height 8
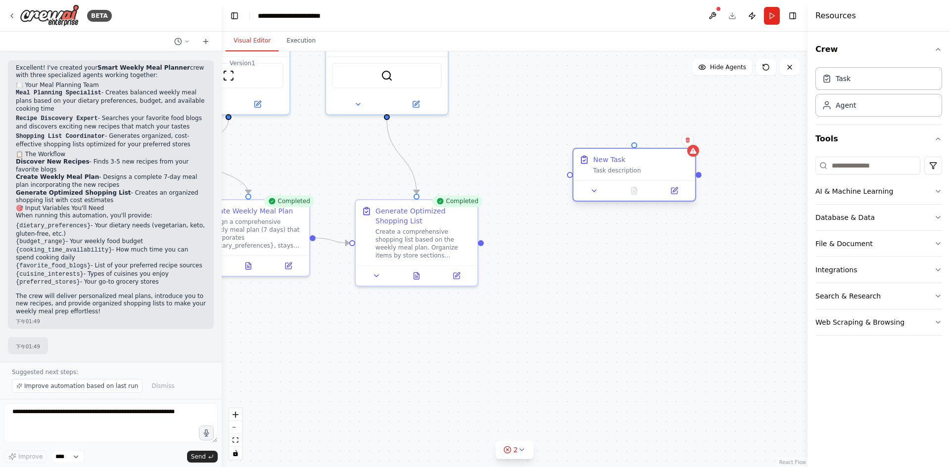
click at [631, 173] on div "Task description" at bounding box center [641, 171] width 96 height 8
click at [683, 193] on button at bounding box center [674, 191] width 34 height 12
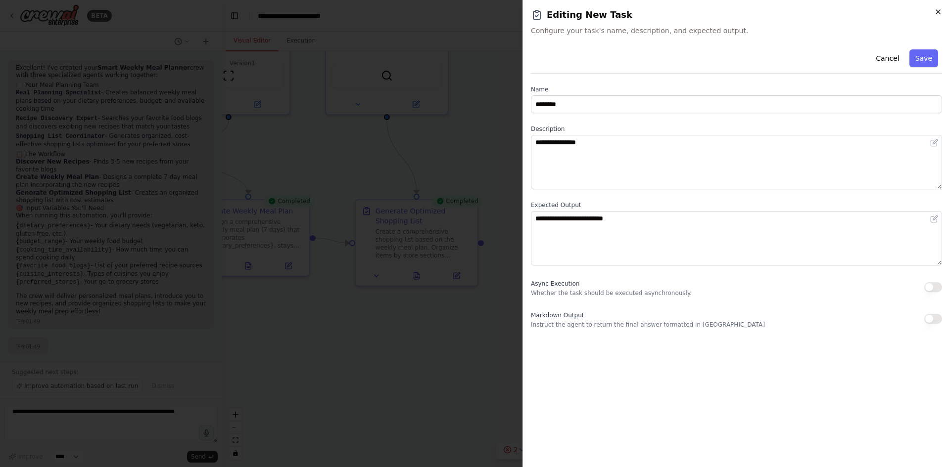
click at [936, 12] on icon "button" at bounding box center [938, 12] width 8 height 8
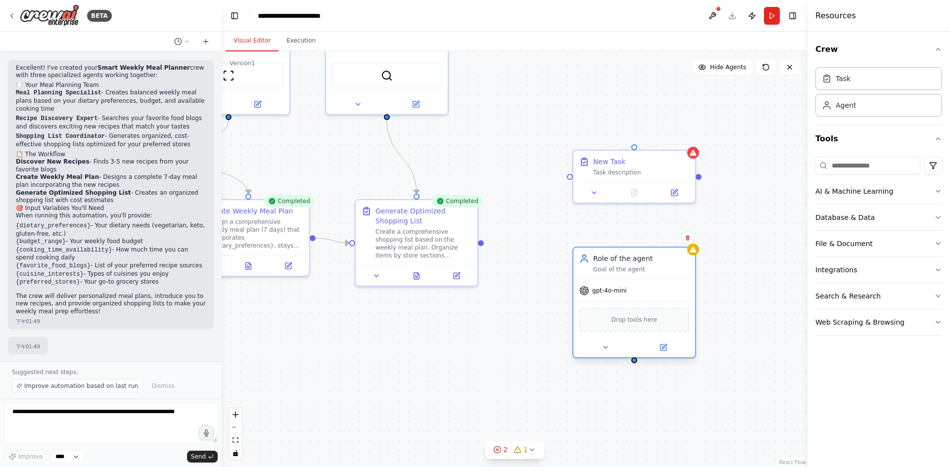
drag, startPoint x: 724, startPoint y: 296, endPoint x: 591, endPoint y: 259, distance: 138.1
click at [591, 259] on div "Role of the agent Goal of the agent" at bounding box center [634, 264] width 110 height 20
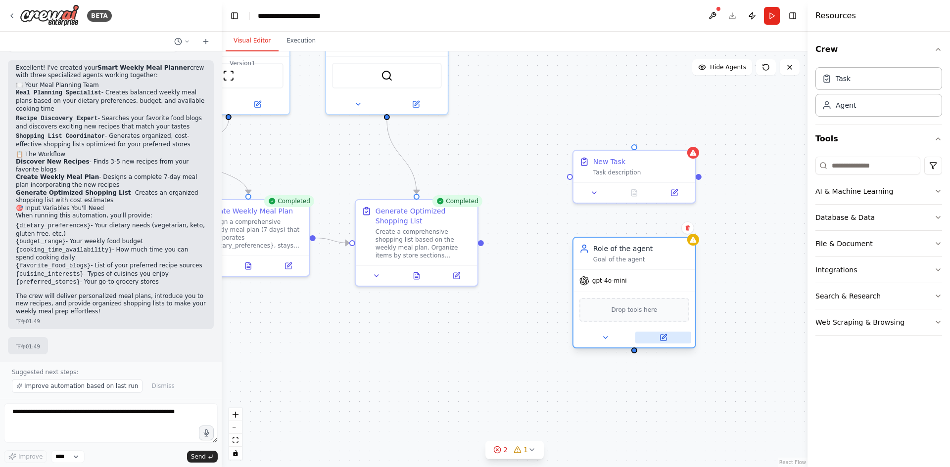
click at [668, 339] on button at bounding box center [663, 338] width 56 height 12
click at [667, 335] on button at bounding box center [663, 338] width 56 height 12
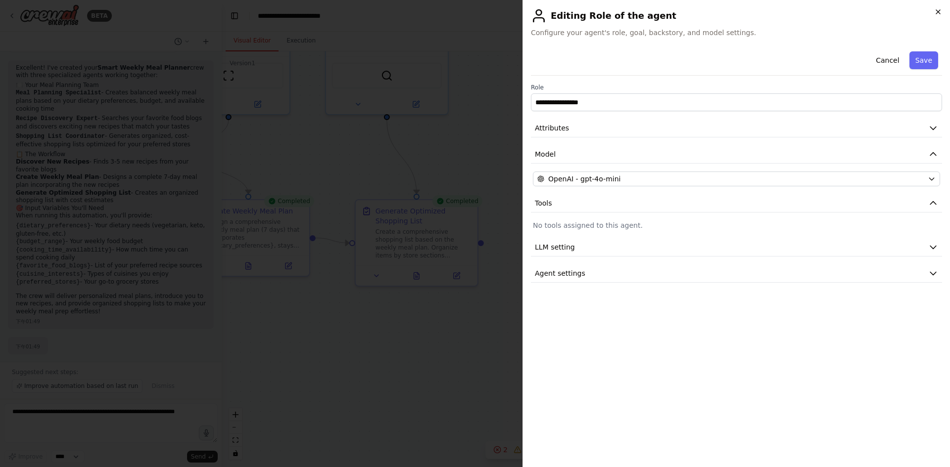
click at [939, 10] on icon "button" at bounding box center [938, 12] width 8 height 8
